Goal: Information Seeking & Learning: Learn about a topic

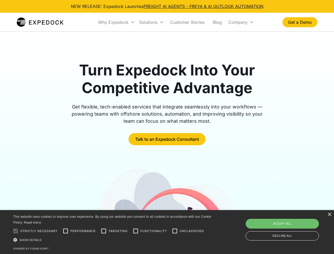
click at [116, 22] on div "Why Expedock" at bounding box center [113, 22] width 30 height 5
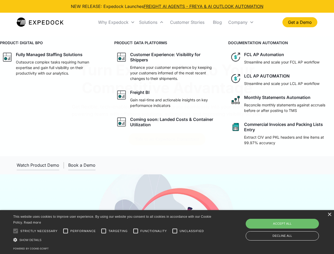
click at [151, 22] on div "Solutions" at bounding box center [148, 22] width 18 height 5
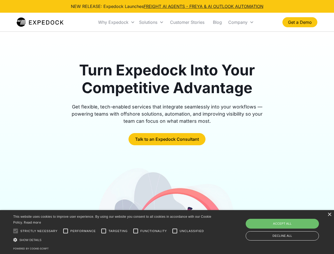
click at [241, 22] on div "Company" at bounding box center [237, 22] width 19 height 5
click at [16, 231] on div at bounding box center [15, 230] width 11 height 11
click at [66, 231] on input "Performance" at bounding box center [65, 230] width 11 height 11
checkbox input "true"
click at [104, 231] on input "Targeting" at bounding box center [103, 230] width 11 height 11
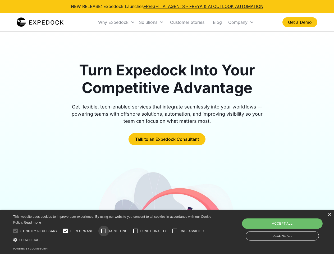
checkbox input "true"
click at [136, 231] on input "Functionality" at bounding box center [135, 230] width 11 height 11
checkbox input "true"
click at [175, 231] on input "Unclassified" at bounding box center [174, 230] width 11 height 11
checkbox input "true"
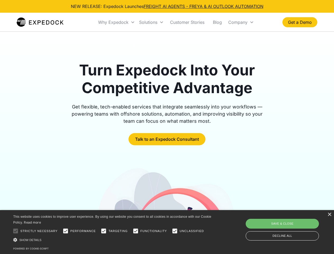
click at [113, 239] on div "Show details Hide details" at bounding box center [113, 240] width 200 height 6
